Goal: Find specific page/section

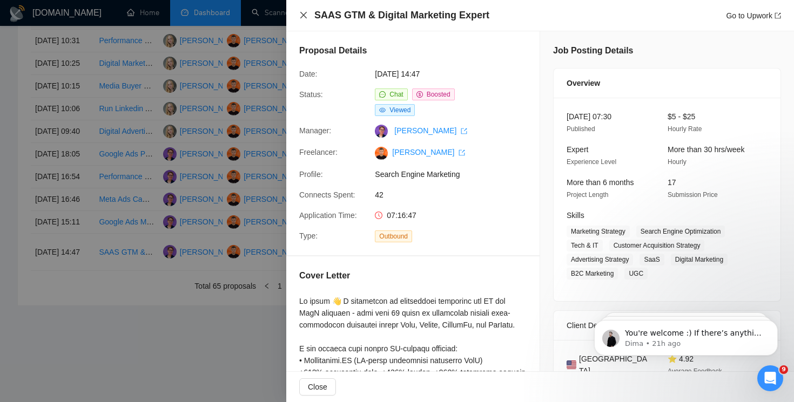
click at [301, 15] on icon "close" at bounding box center [303, 15] width 9 height 9
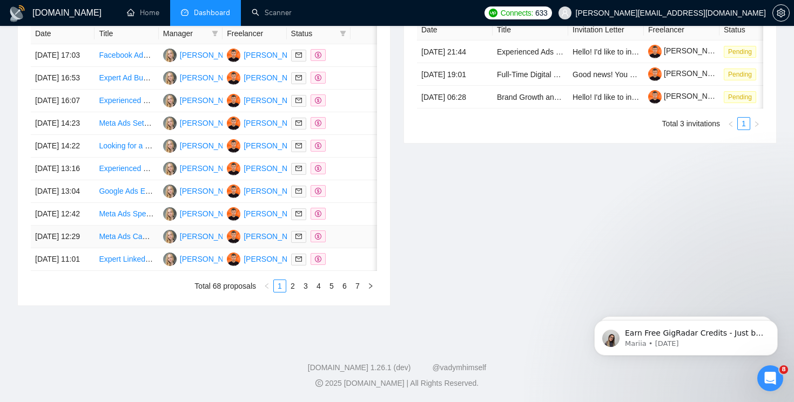
scroll to position [549, 0]
click at [293, 292] on link "2" at bounding box center [293, 286] width 12 height 12
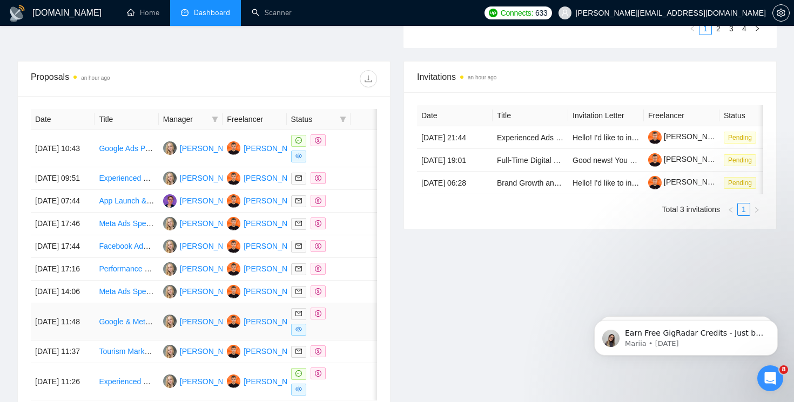
scroll to position [367, 0]
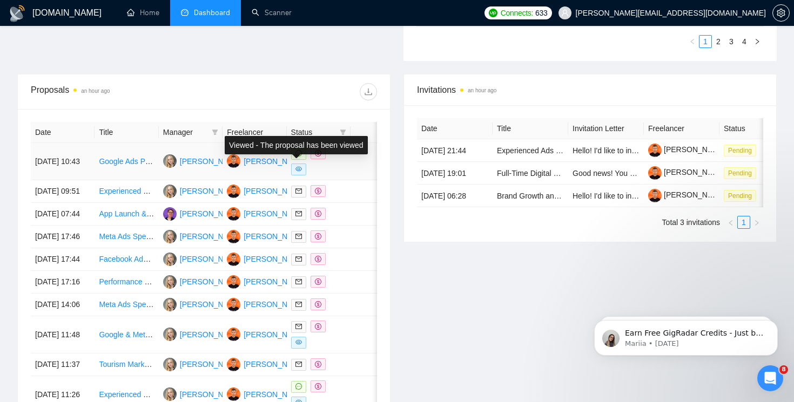
click at [302, 167] on span at bounding box center [298, 170] width 15 height 12
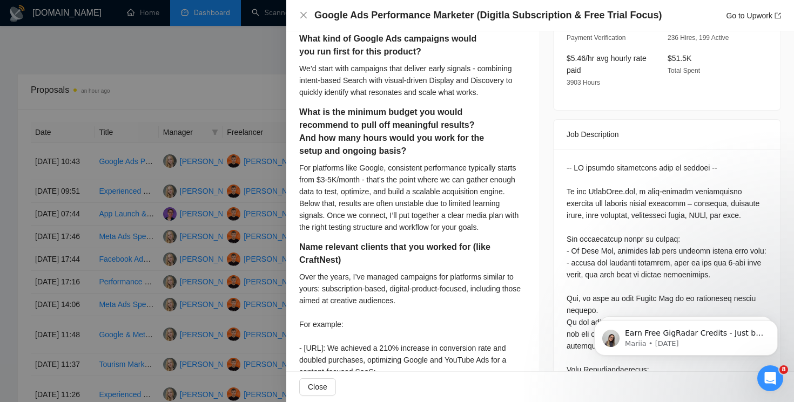
scroll to position [345, 0]
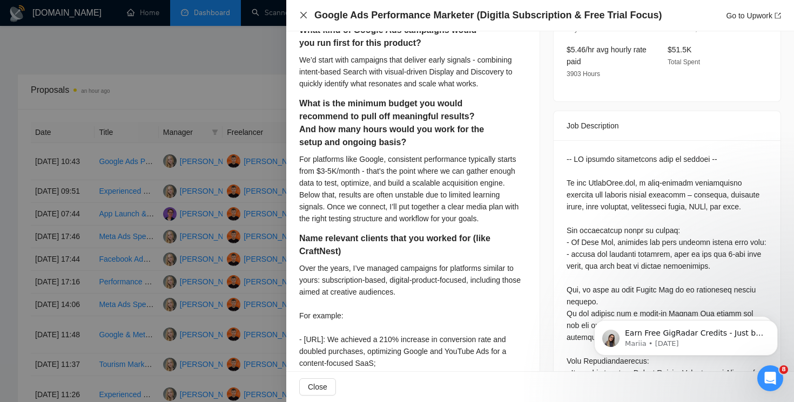
click at [304, 16] on icon "close" at bounding box center [303, 15] width 6 height 6
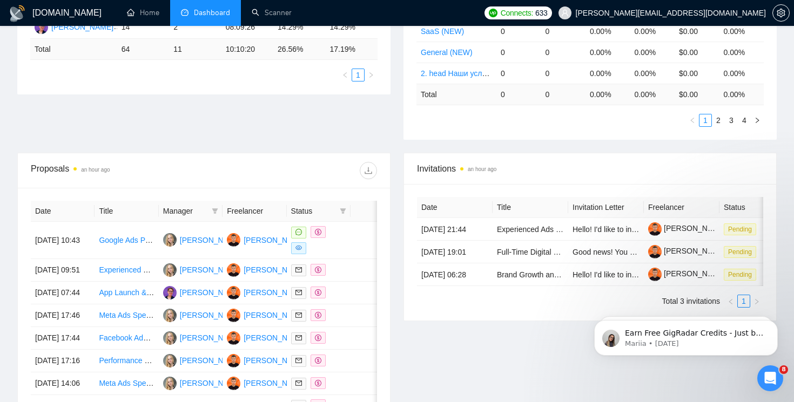
scroll to position [103, 0]
